Goal: Task Accomplishment & Management: Use online tool/utility

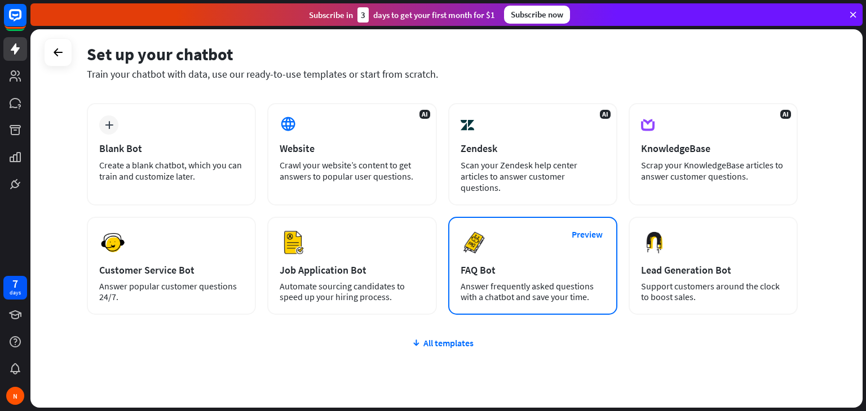
scroll to position [75, 0]
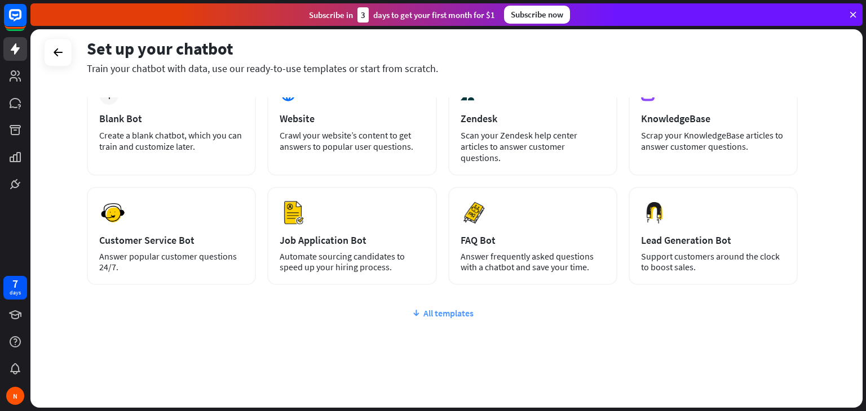
click at [455, 308] on div "All templates" at bounding box center [442, 313] width 711 height 11
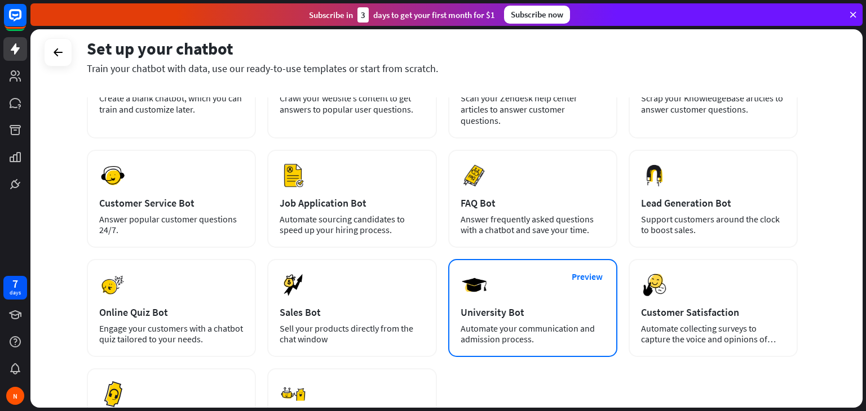
scroll to position [131, 0]
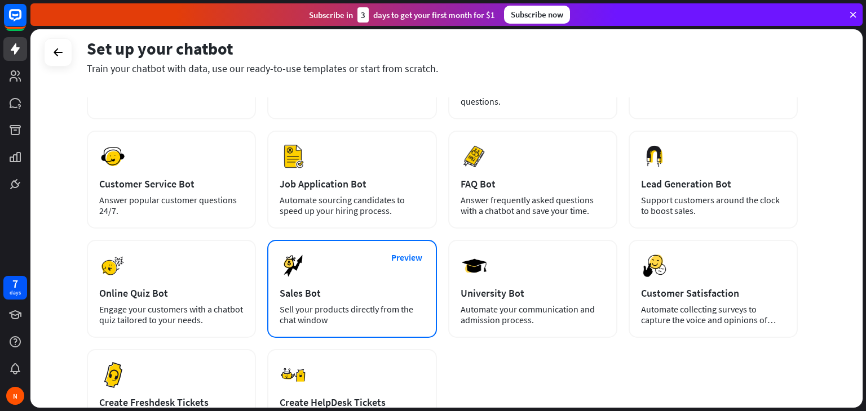
click at [349, 264] on div "Preview Sales Bot Sell your products directly from the chat window" at bounding box center [351, 289] width 169 height 98
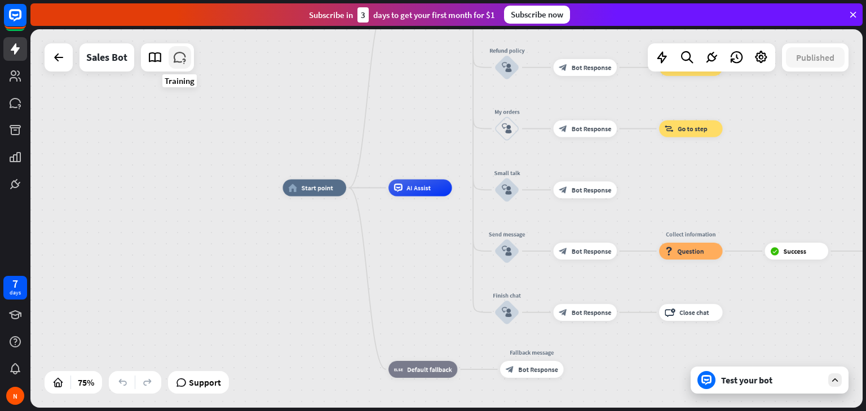
click at [178, 57] on icon at bounding box center [179, 57] width 15 height 15
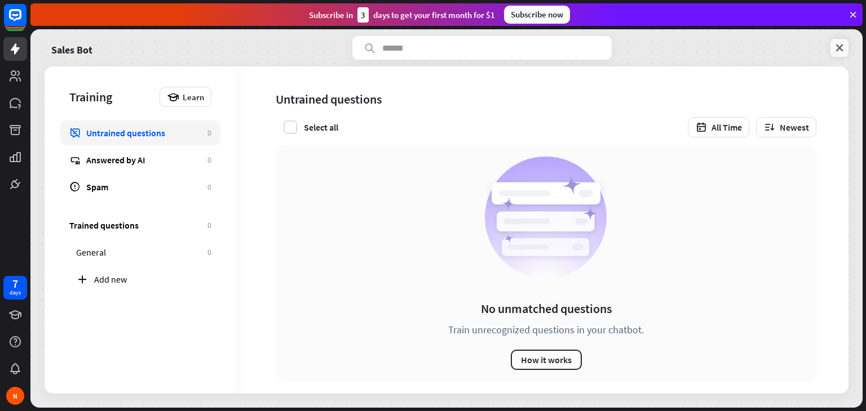
click at [839, 46] on icon at bounding box center [839, 47] width 11 height 11
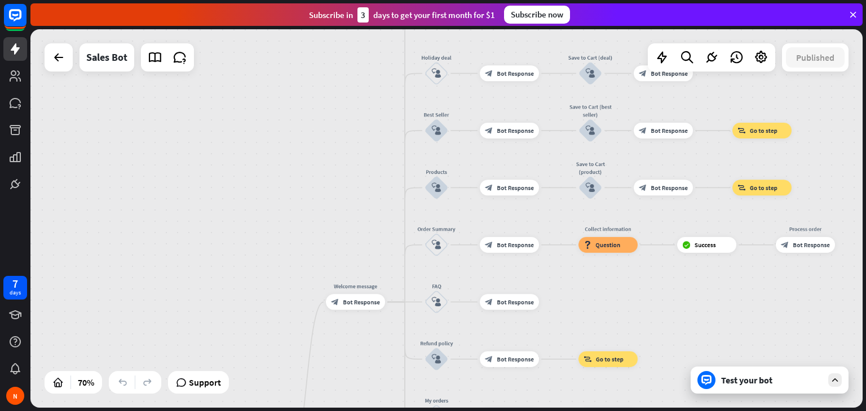
drag, startPoint x: 834, startPoint y: 137, endPoint x: 776, endPoint y: 437, distance: 305.9
click at [776, 411] on html "7 days N close Product Help First steps Get started with ChatBot Help Center Fo…" at bounding box center [433, 205] width 866 height 411
drag, startPoint x: 480, startPoint y: 185, endPoint x: 454, endPoint y: 302, distance: 119.1
click at [690, 57] on icon at bounding box center [686, 57] width 15 height 15
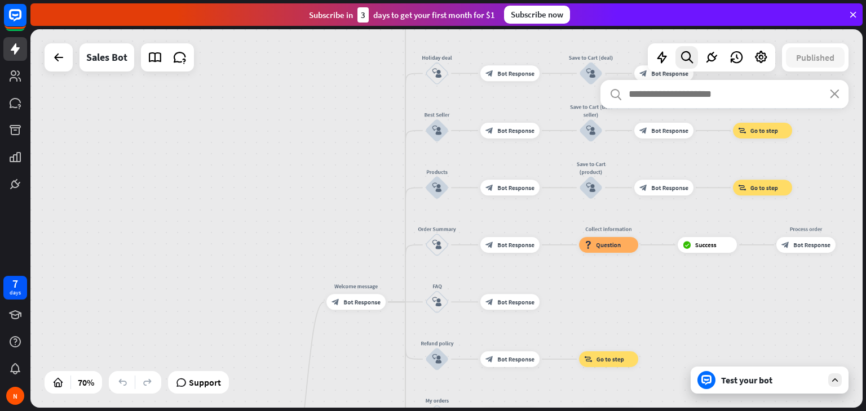
click at [372, 144] on div "home_2 Start point Welcome message block_bot_response Bot Response Main menu bl…" at bounding box center [446, 218] width 832 height 379
click at [60, 383] on icon at bounding box center [57, 382] width 11 height 11
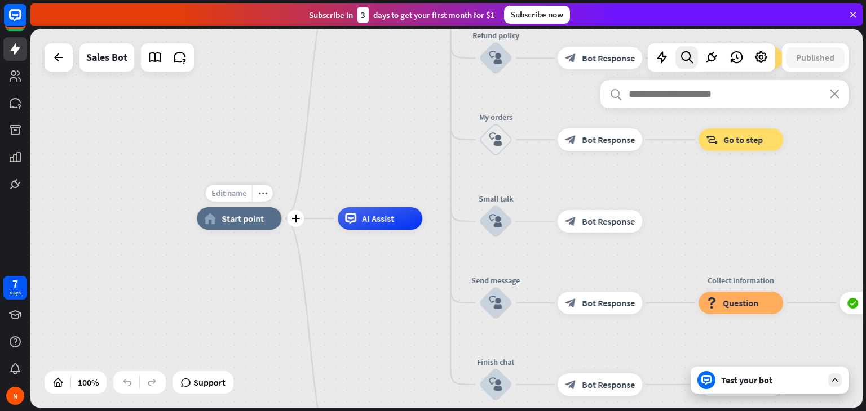
click at [237, 188] on span "Edit name" at bounding box center [228, 193] width 35 height 10
type input "*****"
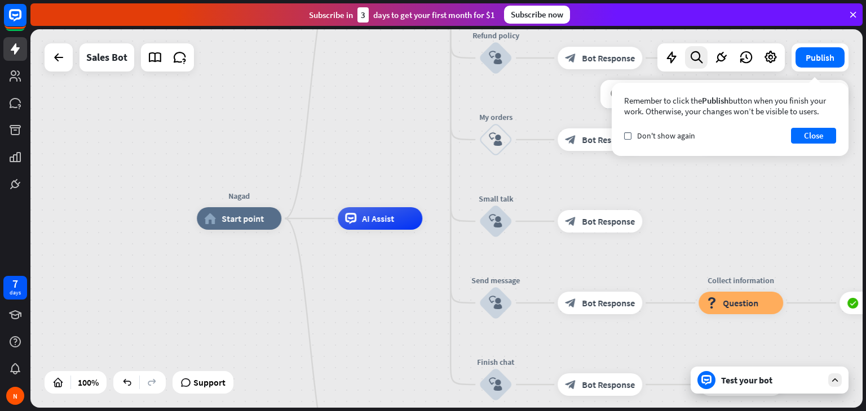
click at [832, 382] on div "search close" at bounding box center [724, 237] width 248 height 314
click at [705, 382] on div "search close" at bounding box center [724, 237] width 248 height 314
click at [753, 303] on div "search close" at bounding box center [724, 237] width 248 height 314
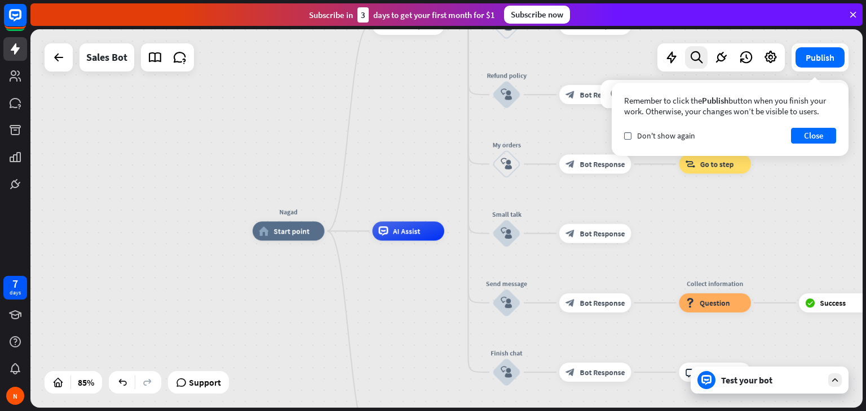
drag, startPoint x: 701, startPoint y: 223, endPoint x: 684, endPoint y: 274, distance: 53.5
click at [684, 274] on div "search close" at bounding box center [724, 237] width 248 height 314
click at [828, 131] on button "Close" at bounding box center [813, 136] width 45 height 16
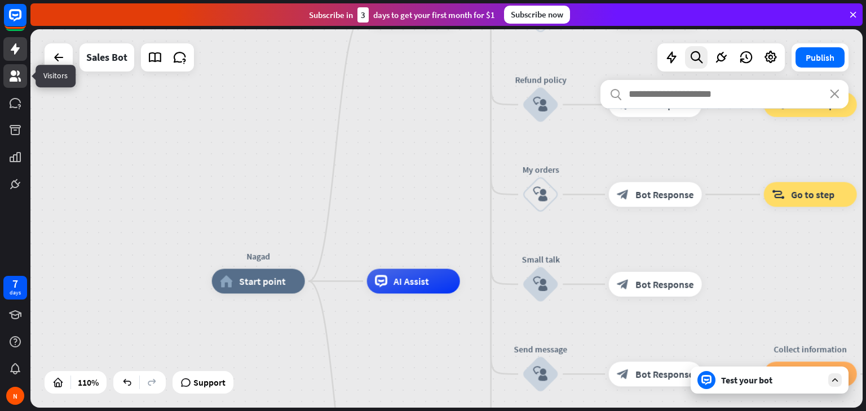
click at [10, 73] on icon at bounding box center [15, 76] width 14 height 14
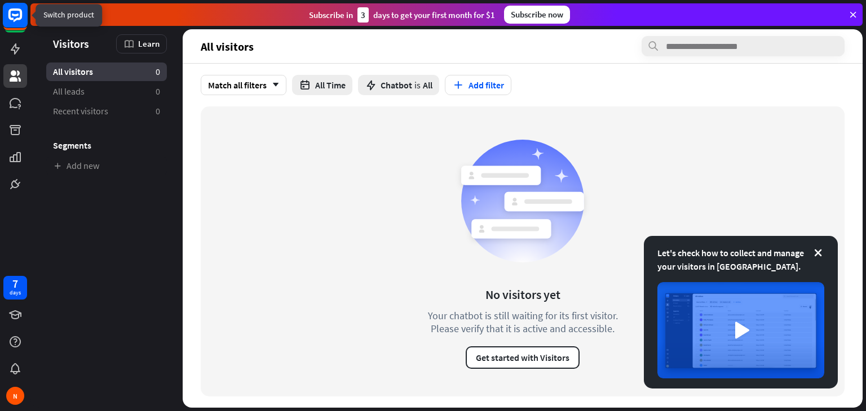
click at [12, 18] on icon at bounding box center [15, 15] width 14 height 14
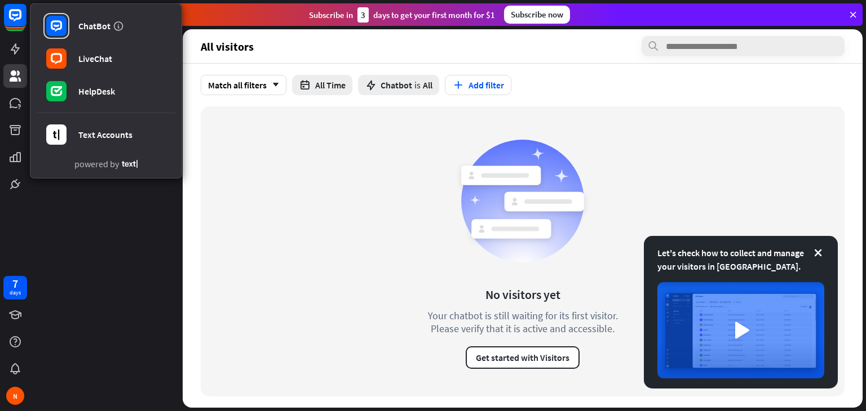
click at [311, 150] on div "No visitors yet Your chatbot is still waiting for its first visitor. Please ver…" at bounding box center [523, 252] width 644 height 290
